Goal: Information Seeking & Learning: Learn about a topic

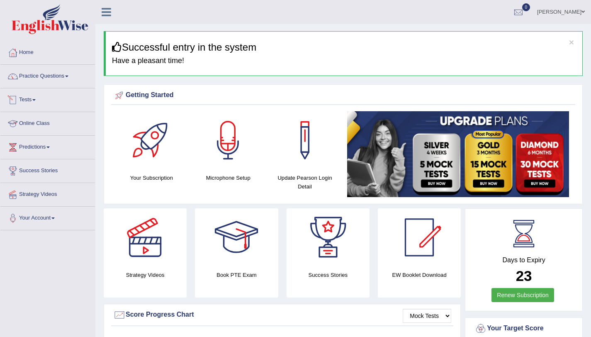
click at [41, 119] on link "Online Class" at bounding box center [47, 122] width 95 height 21
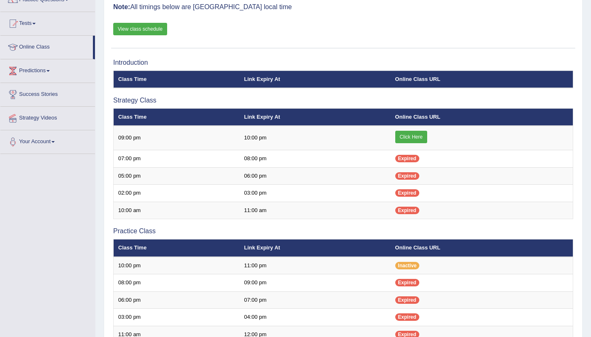
scroll to position [87, 0]
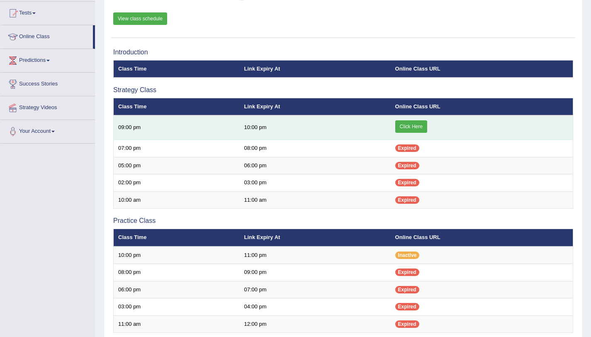
click at [424, 122] on link "Click Here" at bounding box center [411, 126] width 32 height 12
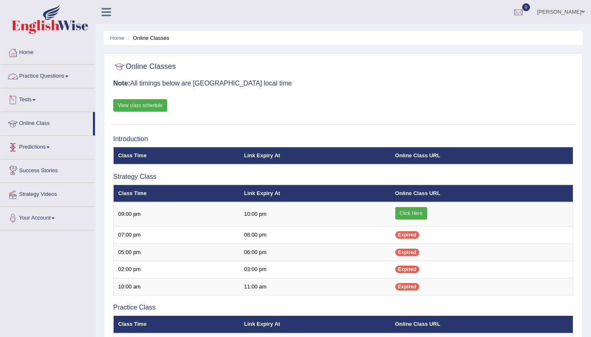
click at [48, 78] on link "Practice Questions" at bounding box center [47, 75] width 95 height 21
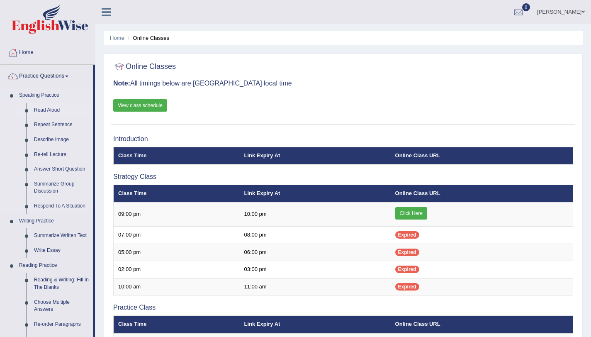
click at [46, 110] on link "Read Aloud" at bounding box center [61, 110] width 63 height 15
